Goal: Navigation & Orientation: Find specific page/section

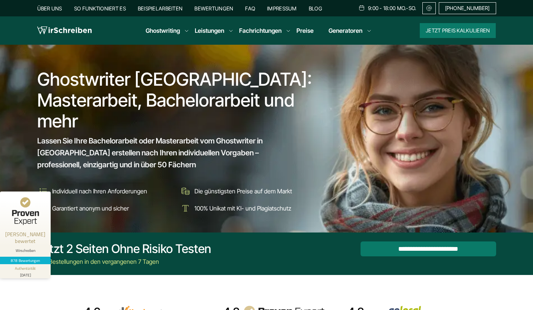
click at [301, 29] on link "Preise" at bounding box center [305, 30] width 17 height 7
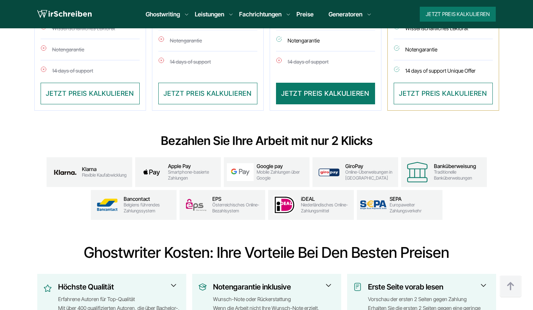
scroll to position [532, 0]
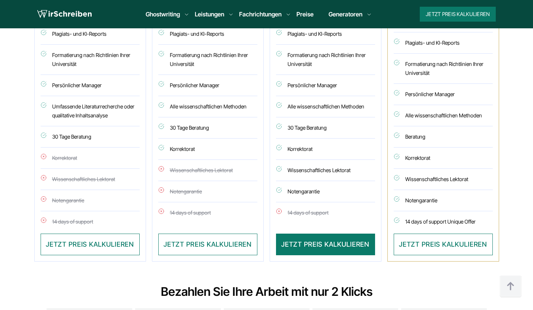
click at [63, 16] on img at bounding box center [64, 14] width 54 height 11
